Goal: Transaction & Acquisition: Book appointment/travel/reservation

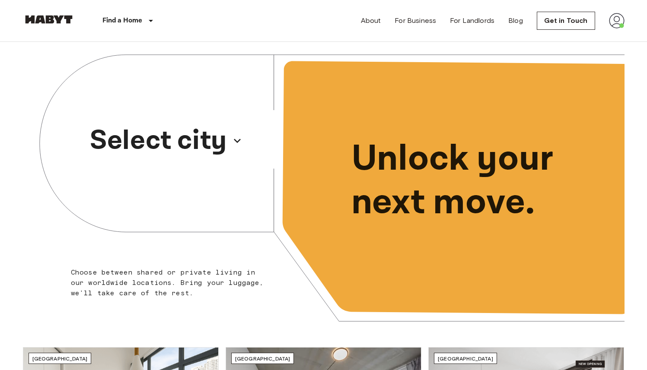
click at [197, 127] on p "Select city" at bounding box center [158, 140] width 137 height 41
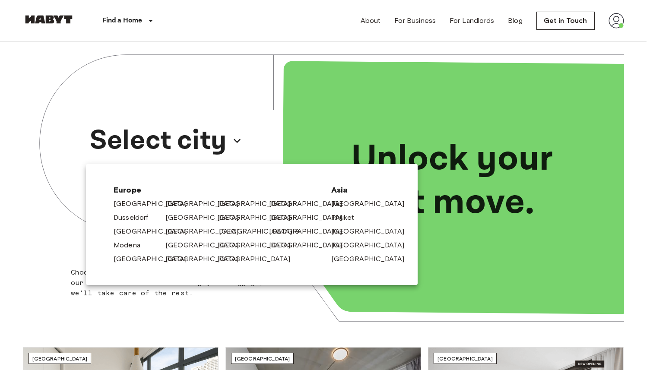
click at [229, 232] on link "[GEOGRAPHIC_DATA]" at bounding box center [260, 231] width 82 height 10
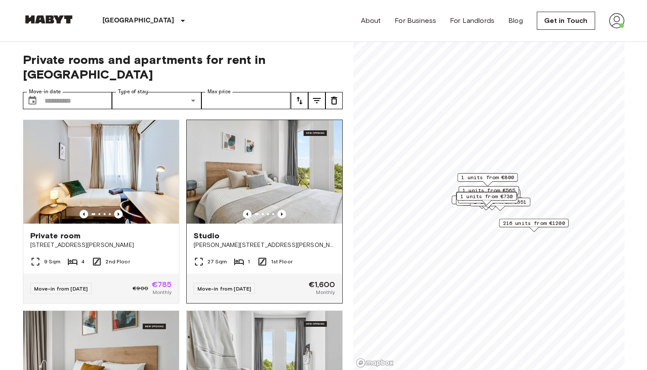
click at [238, 161] on img at bounding box center [265, 172] width 156 height 104
